Goal: Check status: Check status

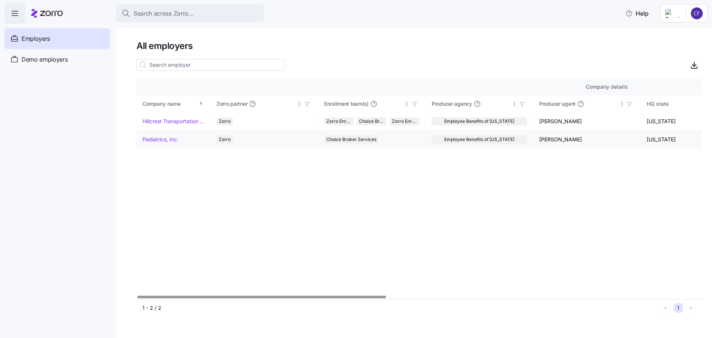
click at [172, 137] on link "Pediatrics, Inc." at bounding box center [160, 139] width 36 height 7
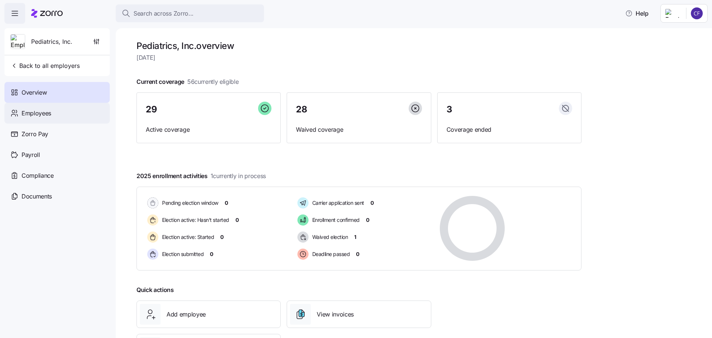
click at [43, 115] on span "Employees" at bounding box center [37, 113] width 30 height 9
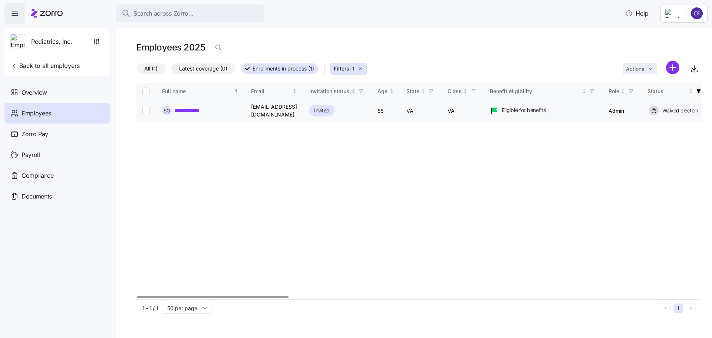
click at [195, 110] on link "**********" at bounding box center [190, 110] width 31 height 7
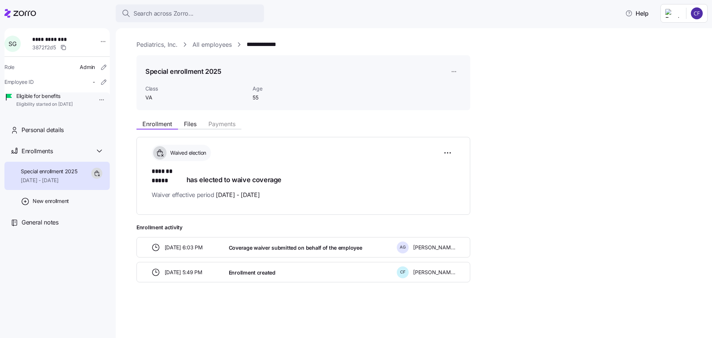
click at [212, 46] on link "All employees" at bounding box center [211, 44] width 39 height 9
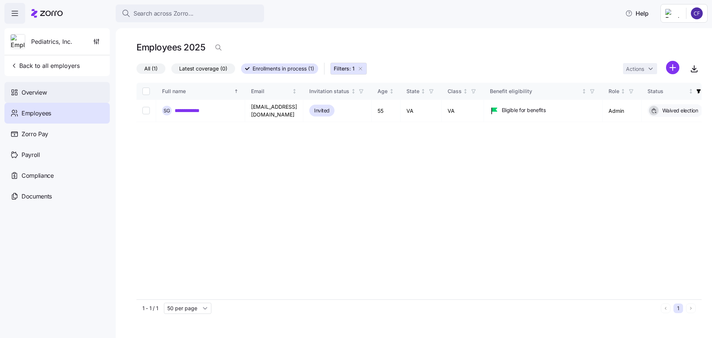
click at [37, 97] on div "Overview" at bounding box center [56, 92] width 105 height 21
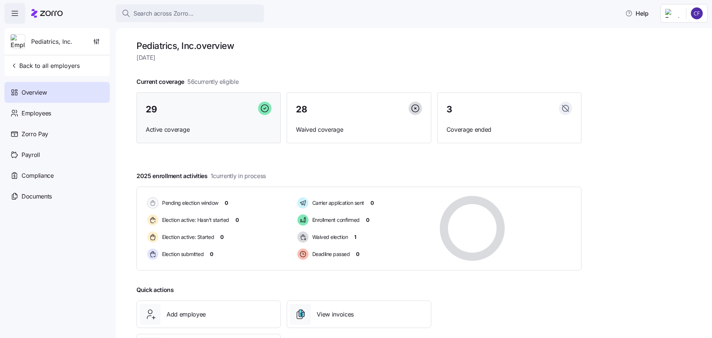
click at [155, 121] on div "29 Active coverage" at bounding box center [208, 117] width 144 height 51
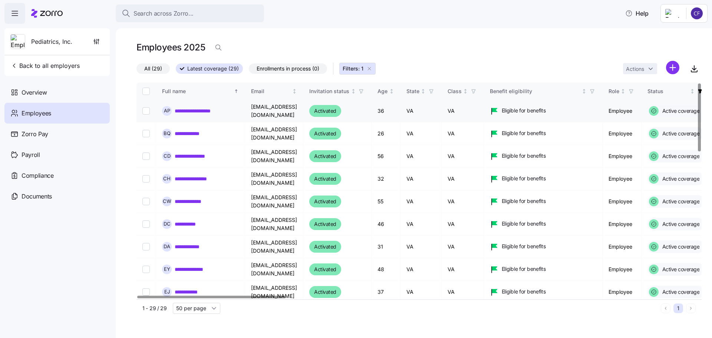
click at [193, 112] on link "**********" at bounding box center [205, 110] width 61 height 7
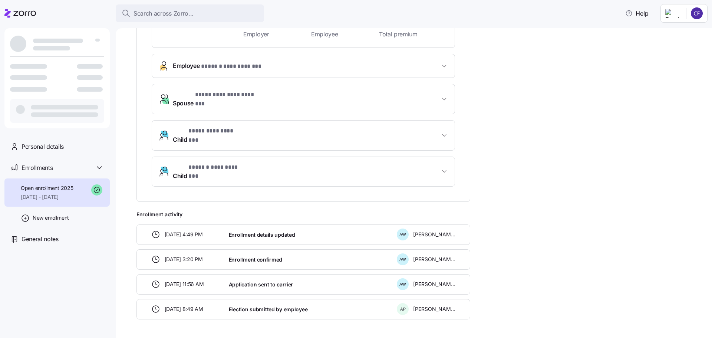
scroll to position [244, 0]
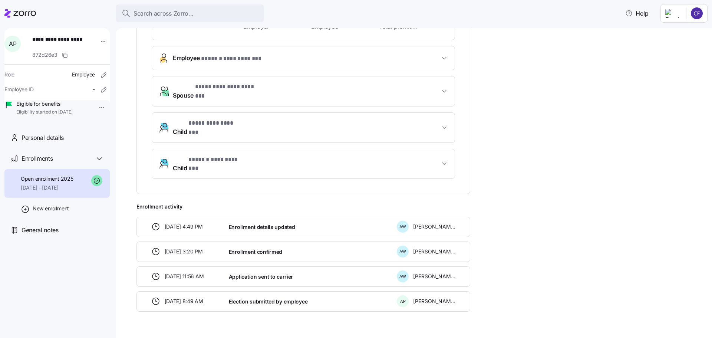
click at [65, 191] on span "[DATE] - [DATE]" at bounding box center [47, 187] width 52 height 7
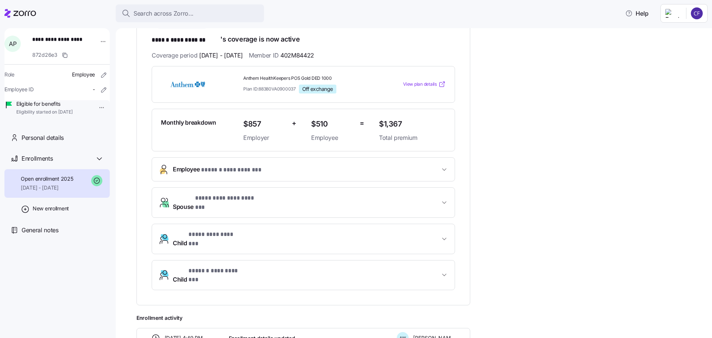
click at [438, 84] on link "View plan details" at bounding box center [424, 83] width 43 height 7
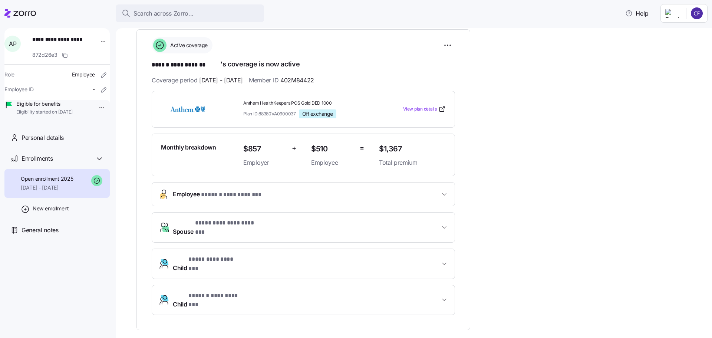
scroll to position [58, 0]
